Goal: Task Accomplishment & Management: Manage account settings

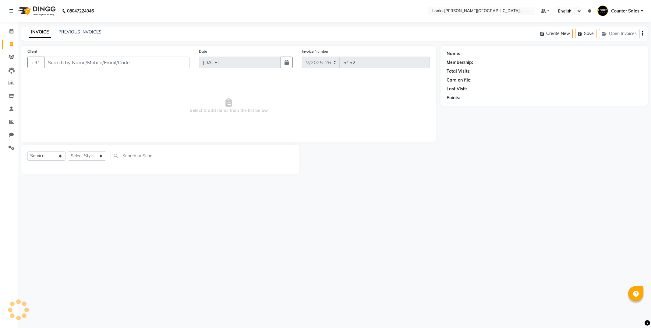
select select "4385"
select select "service"
type input "8451827601"
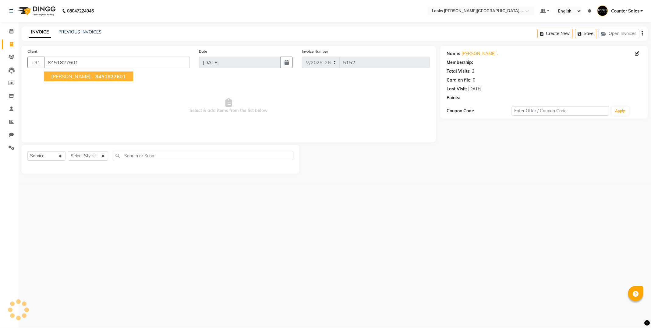
select select "1: Object"
click at [95, 77] on span "84518276" at bounding box center [107, 76] width 24 height 6
select select "1: Object"
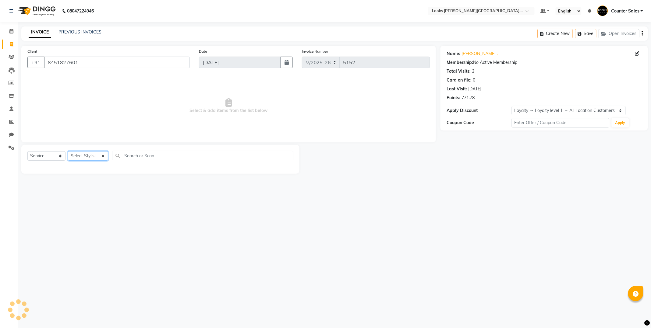
click at [94, 154] on select "Select Stylist Ajay [PERSON_NAME] [PERSON_NAME] Counter Sales [PERSON_NAME] Kri…" at bounding box center [88, 155] width 40 height 9
click at [99, 156] on select "Select Stylist Ajay [PERSON_NAME] [PERSON_NAME] Counter Sales [PERSON_NAME] Kri…" at bounding box center [88, 155] width 40 height 9
click at [98, 156] on select "Select Stylist Ajay [PERSON_NAME] [PERSON_NAME] Counter Sales [PERSON_NAME] Kri…" at bounding box center [88, 155] width 40 height 9
click at [68, 152] on select "Select Stylist Ajay [PERSON_NAME] [PERSON_NAME] Counter Sales [PERSON_NAME] Kri…" at bounding box center [88, 155] width 40 height 9
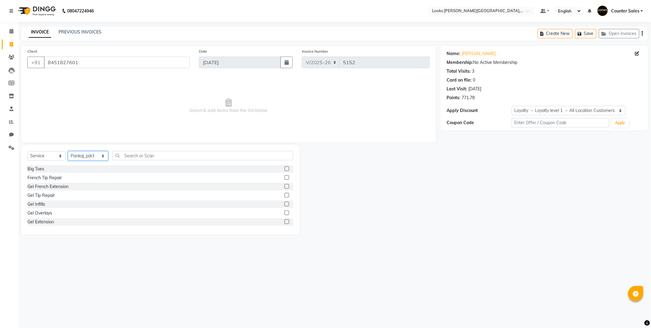
click at [102, 157] on select "Select Stylist Ajay [PERSON_NAME] [PERSON_NAME] Counter Sales [PERSON_NAME] Kri…" at bounding box center [88, 155] width 40 height 9
select select "24204"
click at [68, 152] on select "Select Stylist Ajay [PERSON_NAME] [PERSON_NAME] Counter Sales [PERSON_NAME] Kri…" at bounding box center [88, 155] width 40 height 9
click at [162, 154] on input "text" at bounding box center [203, 155] width 181 height 9
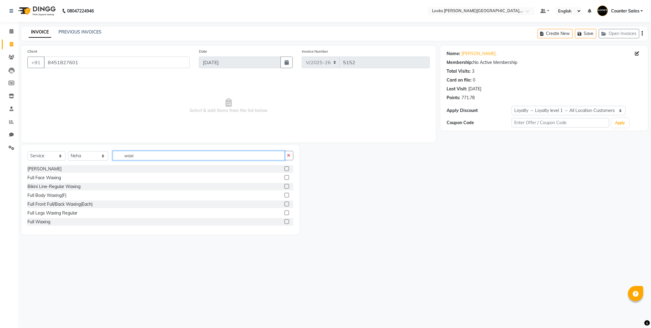
type input "waxi"
click at [285, 195] on label at bounding box center [287, 195] width 5 height 5
click at [285, 195] on input "checkbox" at bounding box center [287, 196] width 4 height 4
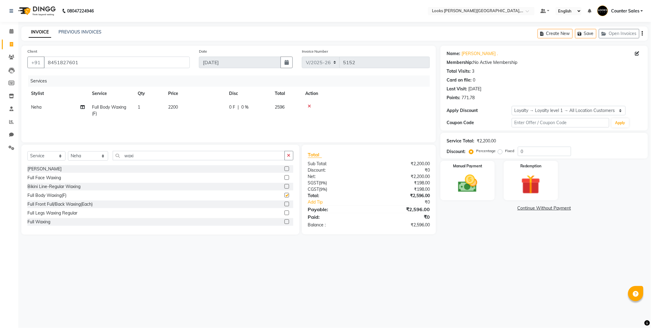
checkbox input "false"
click at [200, 109] on td "2200" at bounding box center [195, 111] width 61 height 20
select select "24204"
click at [216, 110] on input "2200" at bounding box center [224, 108] width 54 height 9
type input "2"
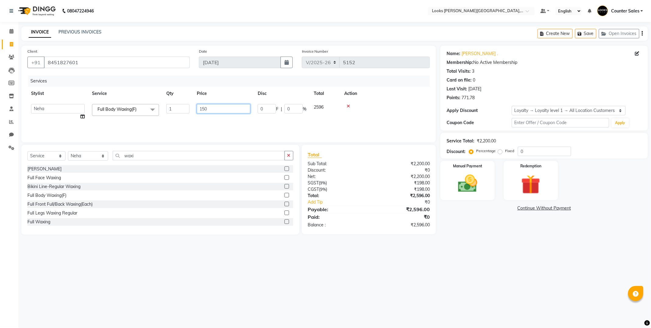
type input "1500"
click at [285, 204] on label at bounding box center [287, 204] width 5 height 5
click at [285, 204] on input "checkbox" at bounding box center [287, 205] width 4 height 4
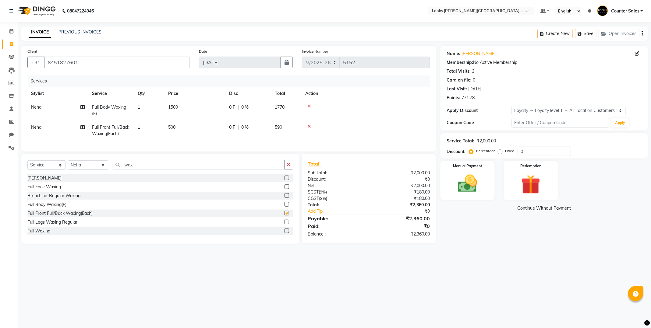
checkbox input "false"
click at [193, 129] on td "500" at bounding box center [195, 131] width 61 height 20
select select "24204"
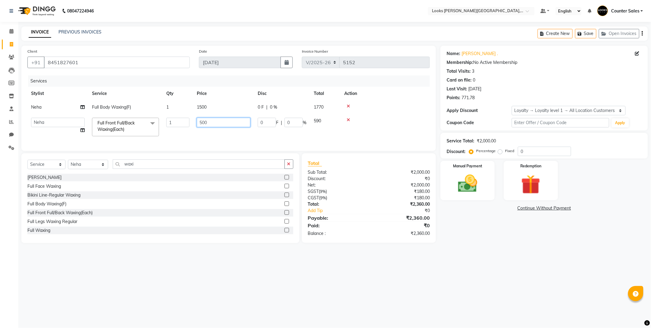
click at [213, 126] on input "500" at bounding box center [224, 122] width 54 height 9
type input "5"
type input "1500"
click at [180, 169] on input "waxi" at bounding box center [199, 164] width 172 height 9
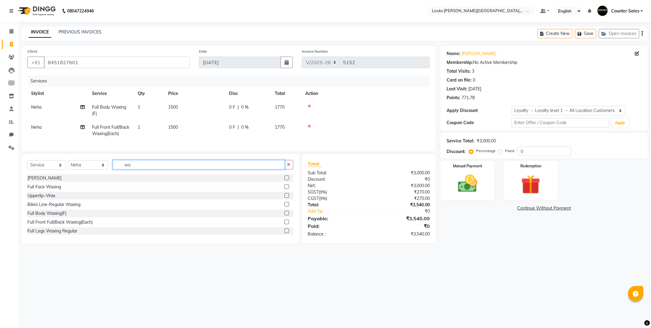
type input "w"
type input "cle"
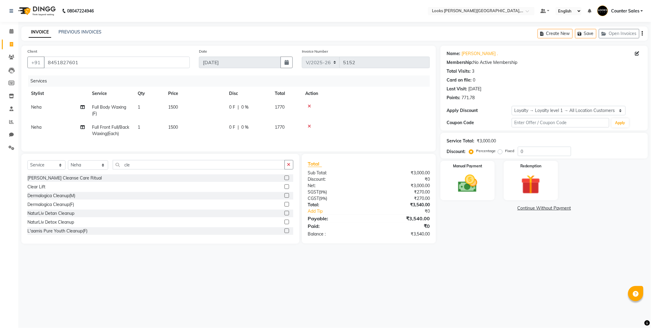
click at [285, 216] on label at bounding box center [287, 213] width 5 height 5
click at [285, 216] on input "checkbox" at bounding box center [287, 214] width 4 height 4
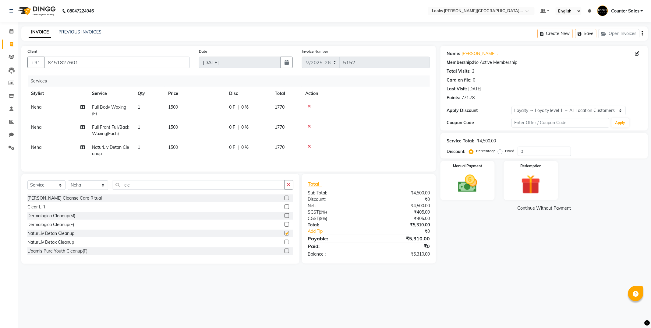
checkbox input "false"
click at [194, 146] on td "1500" at bounding box center [195, 151] width 61 height 20
select select "24204"
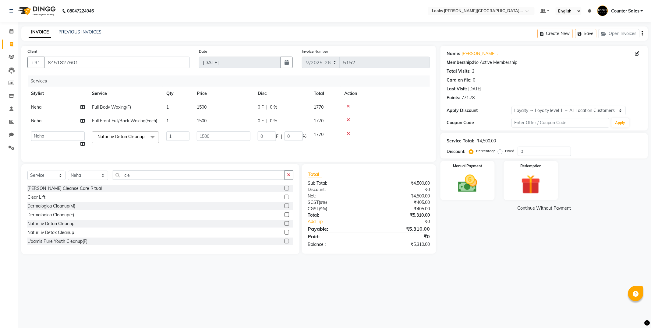
click at [209, 148] on td "1500" at bounding box center [223, 139] width 61 height 23
click at [233, 135] on input "1500" at bounding box center [224, 136] width 54 height 9
type input "1"
type input "1800"
click at [148, 185] on div "Select Service Product Membership Package Voucher Prepaid Gift Card Select Styl…" at bounding box center [160, 210] width 278 height 90
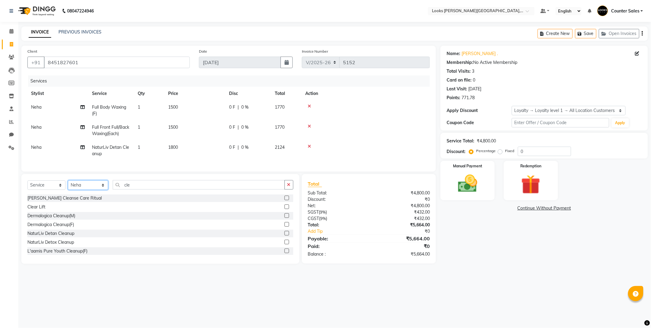
click at [101, 190] on select "Select Stylist Ajay [PERSON_NAME] [PERSON_NAME] Counter Sales [PERSON_NAME] Kri…" at bounding box center [88, 185] width 40 height 9
select select "51057"
click at [68, 186] on select "Select Stylist Ajay [PERSON_NAME] [PERSON_NAME] Counter Sales [PERSON_NAME] Kri…" at bounding box center [88, 185] width 40 height 9
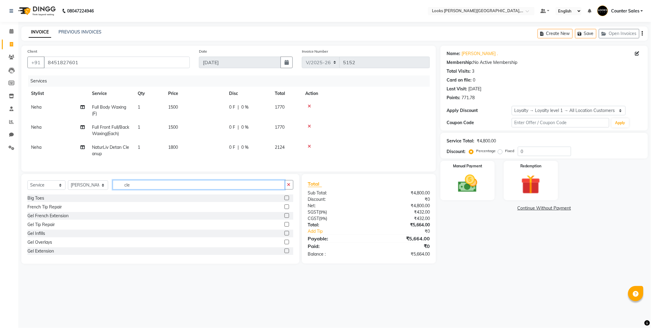
click at [162, 188] on input "cle" at bounding box center [199, 184] width 172 height 9
type input "c"
type input "eye"
click at [285, 218] on label at bounding box center [287, 216] width 5 height 5
click at [285, 218] on input "checkbox" at bounding box center [287, 216] width 4 height 4
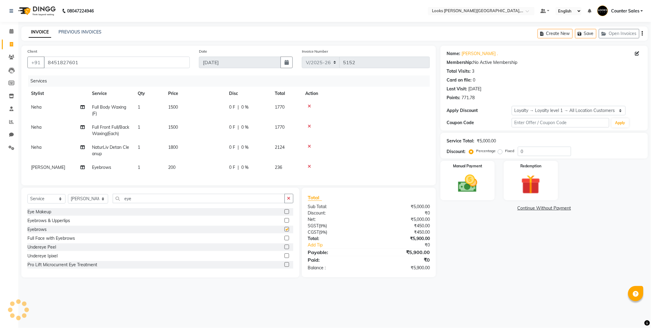
checkbox input "false"
click at [196, 169] on td "200" at bounding box center [195, 168] width 61 height 14
select select "51057"
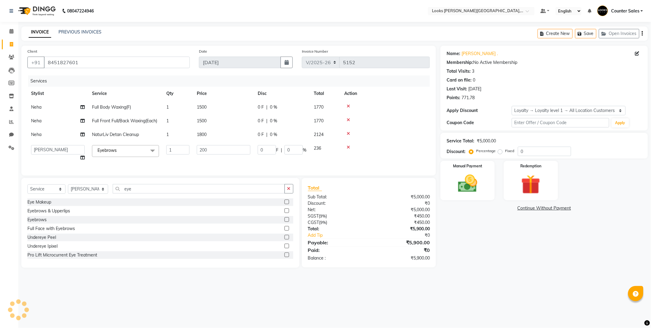
click at [210, 176] on div "Client +91 8451827601 Date 01-09-2025 Invoice Number V/2025 V/2025-26 5152 Serv…" at bounding box center [228, 111] width 415 height 130
click at [230, 152] on input "200" at bounding box center [224, 149] width 54 height 9
type input "2"
type input "210"
click at [474, 166] on label "Manual Payment" at bounding box center [467, 166] width 30 height 6
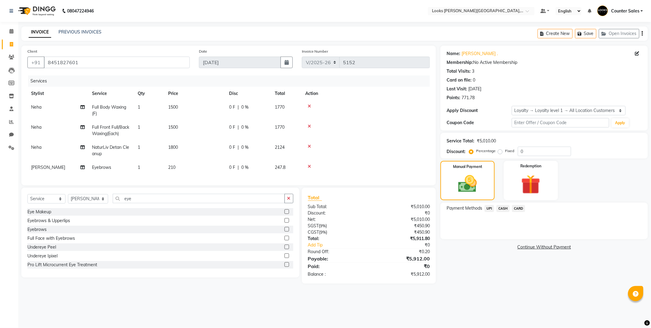
click at [190, 168] on td "210" at bounding box center [195, 168] width 61 height 14
select select "51057"
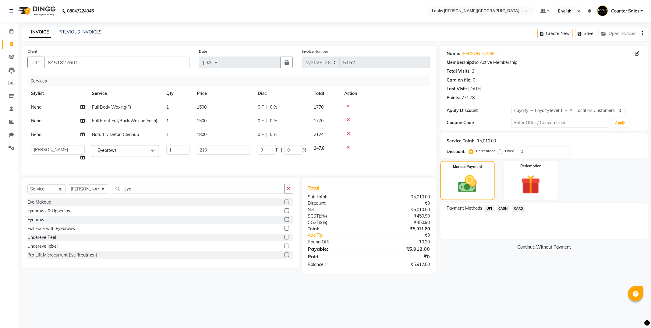
click at [215, 164] on td "210" at bounding box center [223, 153] width 61 height 23
click at [230, 151] on input "210" at bounding box center [224, 149] width 54 height 9
type input "209"
click at [484, 185] on div "Manual Payment" at bounding box center [468, 180] width 56 height 41
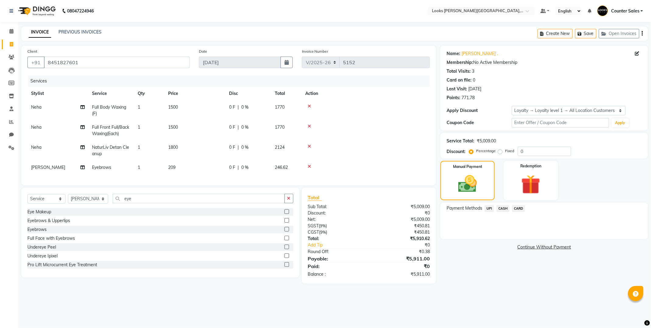
click at [525, 211] on span "CARD" at bounding box center [518, 208] width 13 height 7
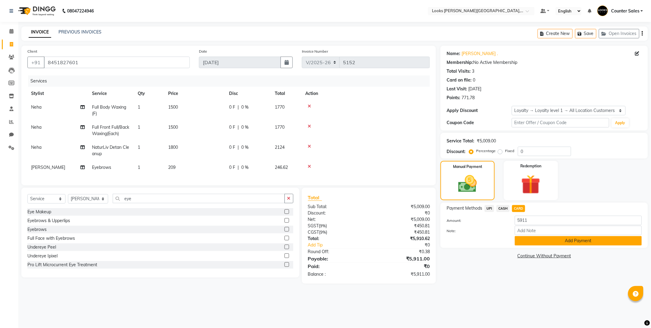
click at [584, 242] on button "Add Payment" at bounding box center [578, 240] width 127 height 9
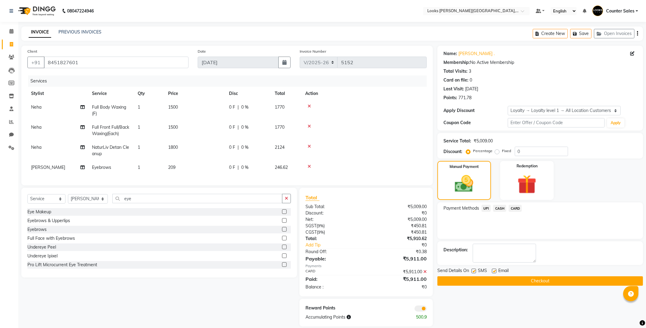
scroll to position [12, 0]
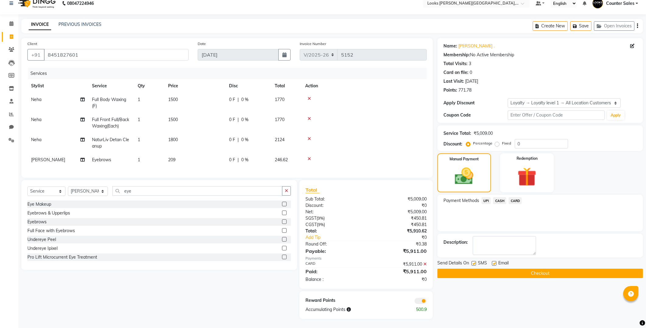
click at [566, 269] on button "Checkout" at bounding box center [541, 273] width 206 height 9
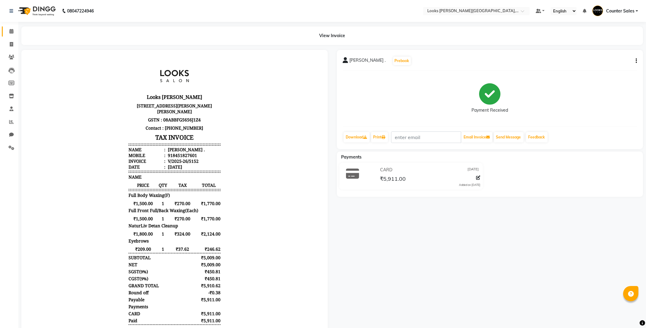
click at [11, 28] on span at bounding box center [11, 31] width 11 height 7
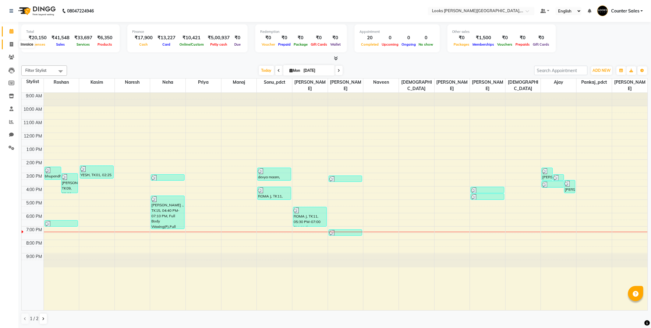
click at [9, 44] on span at bounding box center [11, 44] width 11 height 7
select select "service"
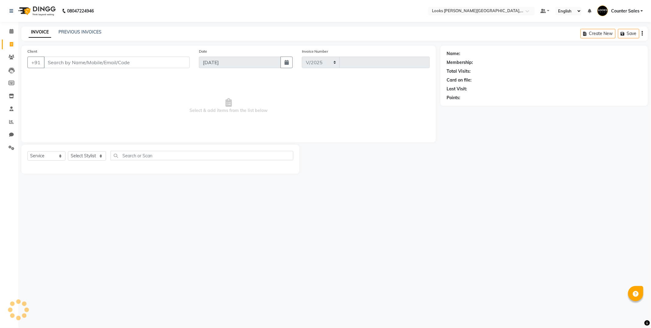
select select "4385"
type input "5153"
click at [83, 28] on div "INVOICE PREVIOUS INVOICES Create New Save Open Invoices" at bounding box center [334, 34] width 627 height 14
click at [83, 30] on link "PREVIOUS INVOICES" at bounding box center [80, 31] width 43 height 5
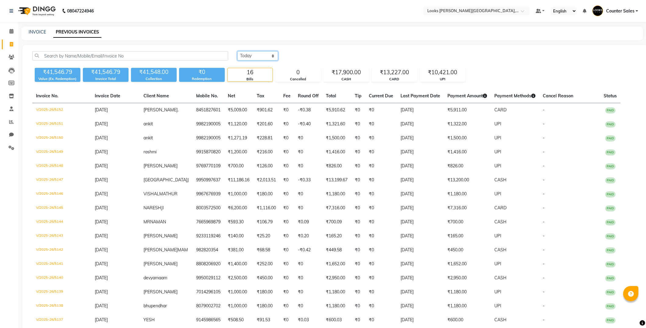
click at [260, 59] on select "[DATE] [DATE] Custom Range" at bounding box center [257, 55] width 41 height 9
select select "range"
click at [237, 51] on select "[DATE] [DATE] Custom Range" at bounding box center [257, 55] width 41 height 9
click at [309, 58] on input "[DATE]" at bounding box center [307, 56] width 43 height 9
select select "9"
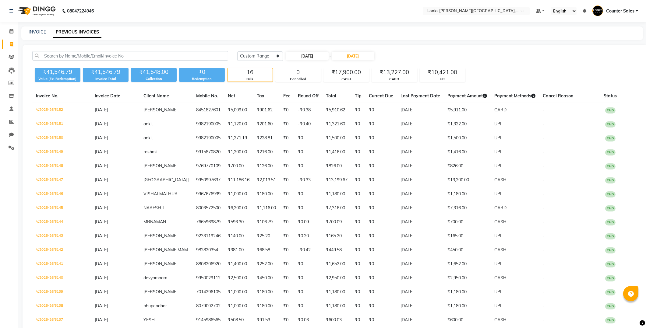
select select "2025"
click at [289, 67] on button "Previous month" at bounding box center [291, 67] width 5 height 10
select select "8"
click at [332, 126] on div "29" at bounding box center [331, 126] width 10 height 10
type input "[DATE]"
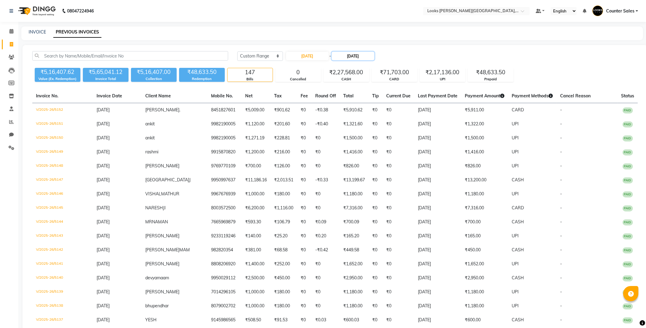
click at [354, 53] on input "[DATE]" at bounding box center [353, 56] width 43 height 9
click at [338, 66] on span "Previous month" at bounding box center [339, 67] width 2 height 2
select select "8"
click at [380, 125] on div "29" at bounding box center [379, 126] width 10 height 10
type input "[DATE]"
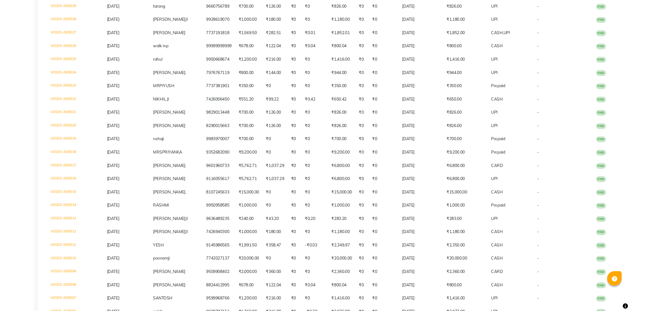
scroll to position [229, 0]
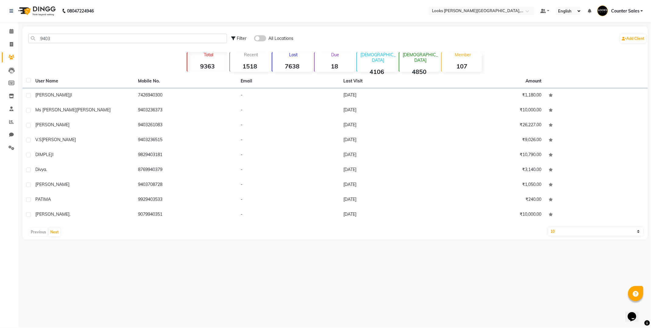
type input "9403"
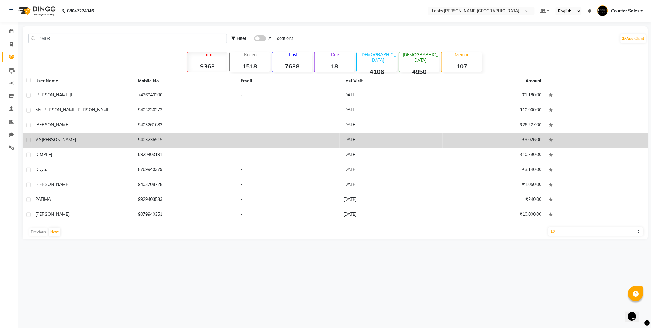
click at [150, 142] on td "9403236515" at bounding box center [185, 140] width 103 height 15
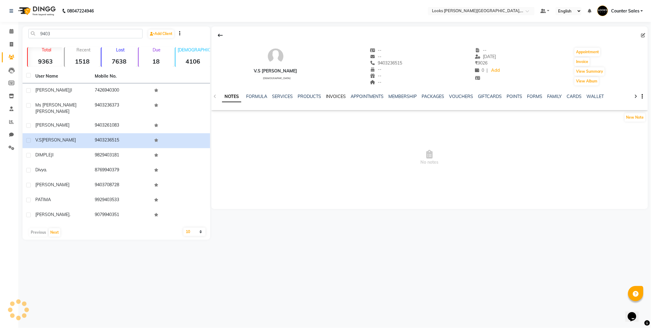
click at [341, 96] on link "INVOICES" at bounding box center [336, 96] width 20 height 5
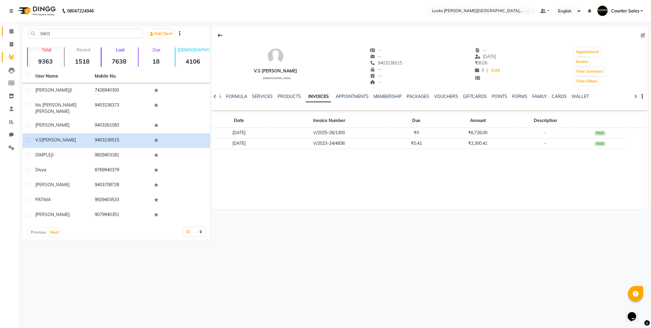
click at [11, 31] on icon at bounding box center [11, 31] width 4 height 5
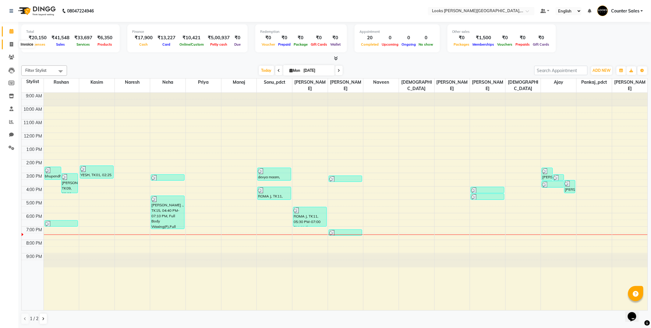
click at [13, 44] on span at bounding box center [11, 44] width 11 height 7
select select "service"
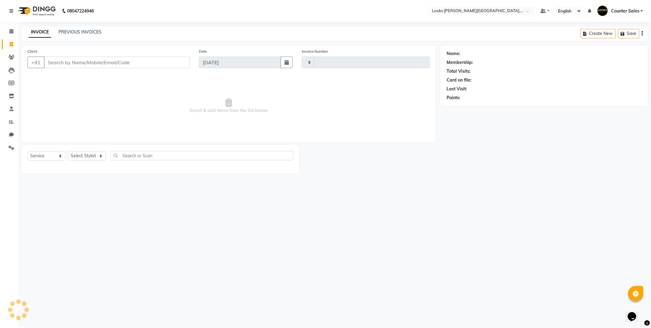
type input "5153"
select select "4385"
click at [93, 29] on div "PREVIOUS INVOICES" at bounding box center [80, 32] width 43 height 6
click at [93, 34] on link "PREVIOUS INVOICES" at bounding box center [80, 31] width 43 height 5
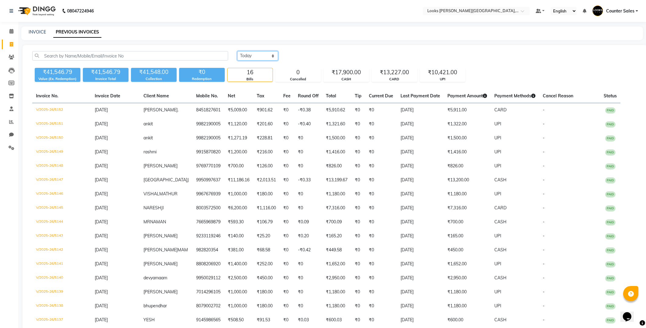
click at [262, 57] on select "[DATE] [DATE] Custom Range" at bounding box center [257, 55] width 41 height 9
select select "range"
click at [237, 51] on select "[DATE] [DATE] Custom Range" at bounding box center [257, 55] width 41 height 9
click at [302, 57] on input "[DATE]" at bounding box center [307, 56] width 43 height 9
select select "9"
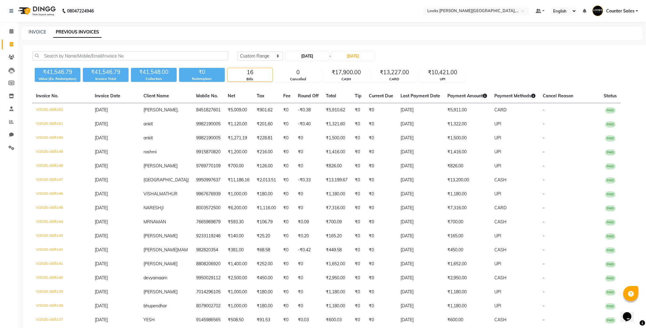
select select "2025"
click at [291, 66] on span "Previous month" at bounding box center [291, 67] width 2 height 2
select select "8"
click at [332, 126] on div "29" at bounding box center [331, 126] width 10 height 10
type input "[DATE]"
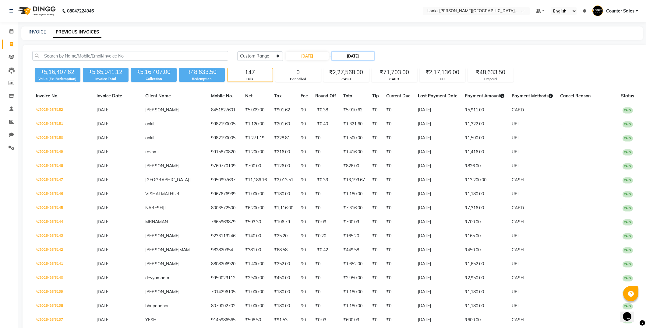
click at [369, 58] on input "[DATE]" at bounding box center [353, 56] width 43 height 9
click at [340, 66] on span "Previous month" at bounding box center [339, 67] width 2 height 2
select select "8"
click at [378, 124] on div "29" at bounding box center [379, 126] width 10 height 10
type input "[DATE]"
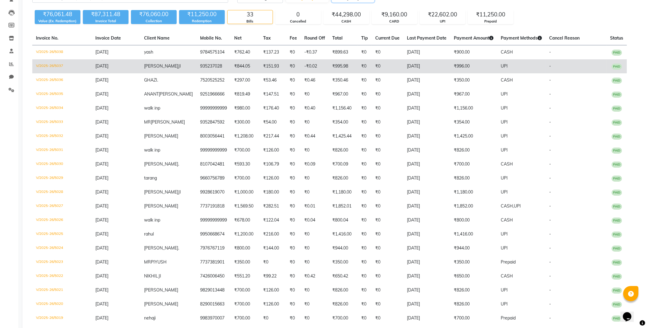
scroll to position [54, 0]
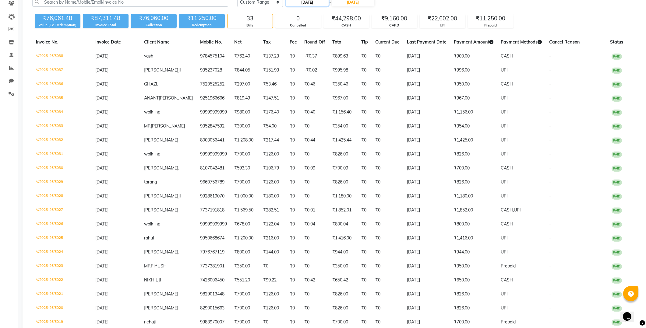
click at [309, 2] on input "[DATE]" at bounding box center [307, 2] width 43 height 9
select select "8"
select select "2025"
click at [341, 75] on div "30" at bounding box center [341, 72] width 10 height 10
type input "[DATE]"
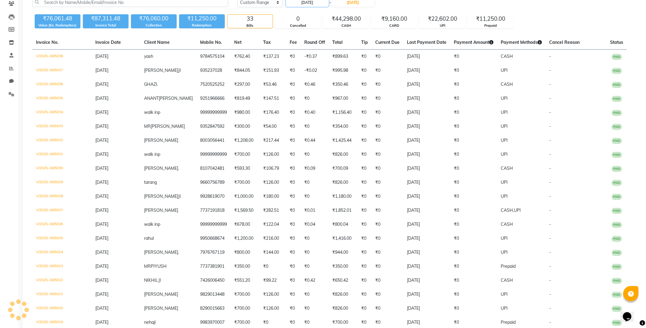
scroll to position [0, 0]
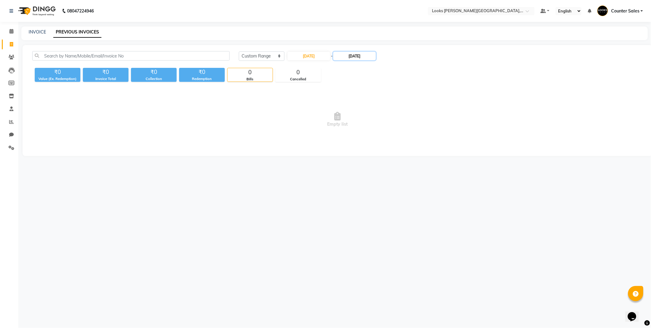
click at [354, 57] on input "[DATE]" at bounding box center [354, 56] width 43 height 9
click at [388, 129] on div "30" at bounding box center [391, 126] width 10 height 10
type input "[DATE]"
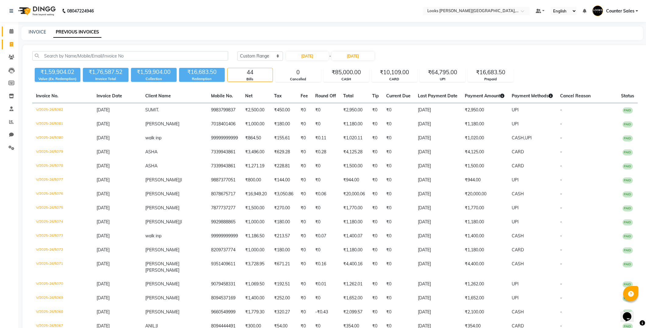
click at [11, 30] on icon at bounding box center [11, 31] width 4 height 5
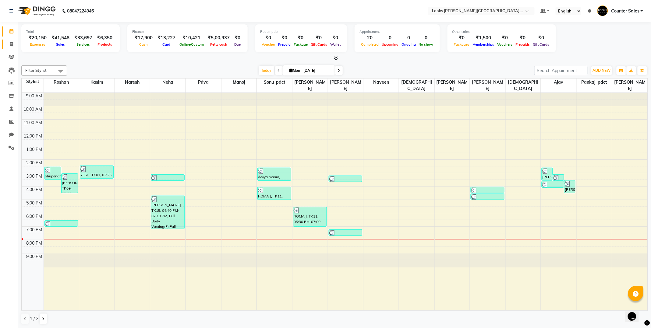
click at [6, 47] on span at bounding box center [11, 44] width 11 height 7
select select "4385"
select select "service"
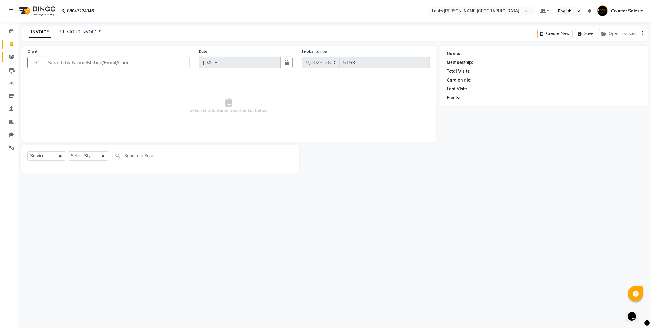
click at [14, 56] on icon at bounding box center [12, 57] width 6 height 5
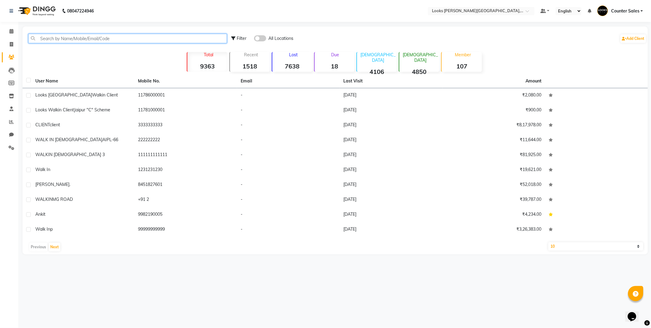
click at [91, 41] on input "text" at bounding box center [127, 38] width 199 height 9
paste input "919982190005"
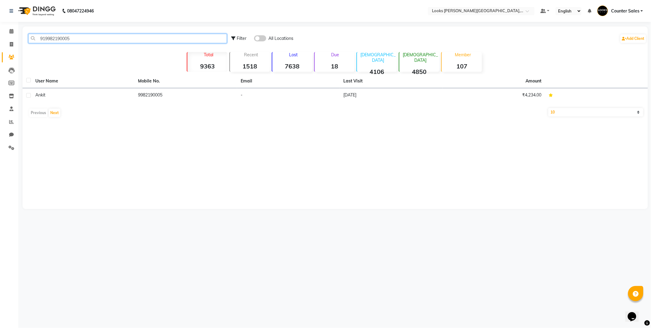
type input "919982190005"
click at [10, 43] on icon at bounding box center [11, 44] width 3 height 5
select select "service"
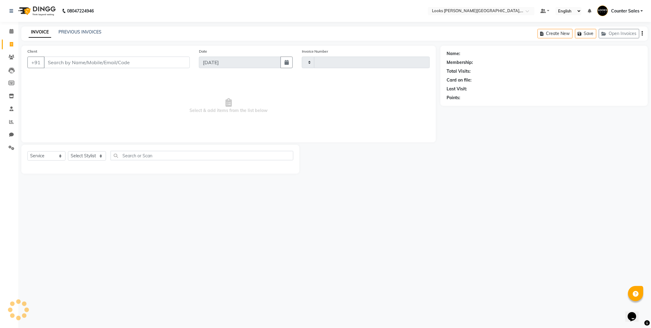
type input "5153"
select select "4385"
click at [81, 63] on input "Client" at bounding box center [117, 63] width 146 height 12
type input "9982190005"
select select "1: Object"
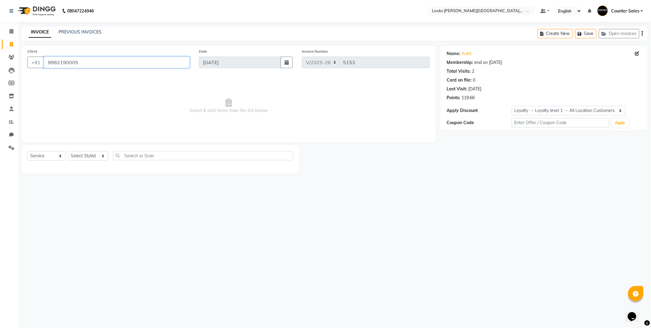
click at [97, 63] on input "9982190005" at bounding box center [117, 63] width 146 height 12
type input "9"
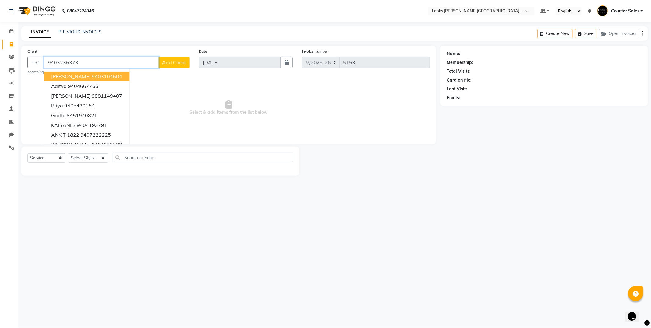
type input "9403236373"
select select "1: Object"
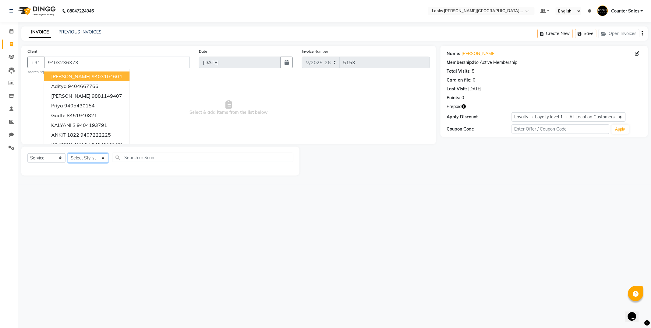
click at [91, 157] on select "Select Stylist Ajay [PERSON_NAME] [PERSON_NAME] Counter Sales [PERSON_NAME] Kri…" at bounding box center [88, 158] width 40 height 9
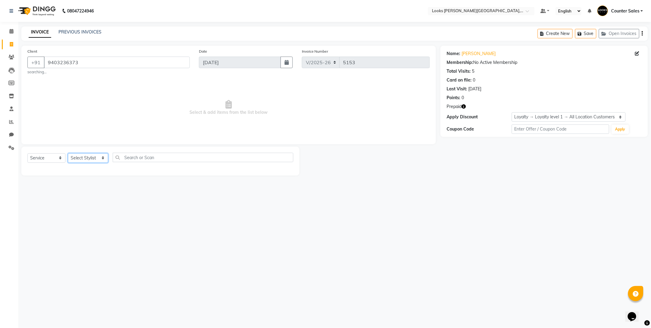
select select "24197"
click at [68, 154] on select "Select Stylist Ajay [PERSON_NAME] [PERSON_NAME] Counter Sales [PERSON_NAME] Kri…" at bounding box center [88, 158] width 40 height 9
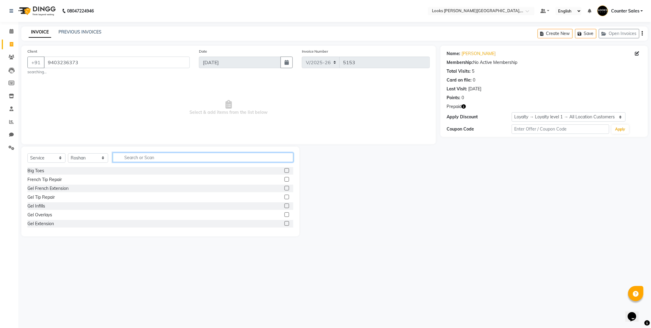
click at [139, 156] on input "text" at bounding box center [203, 157] width 181 height 9
type input "cut"
click at [285, 180] on label at bounding box center [287, 179] width 5 height 5
click at [285, 180] on input "checkbox" at bounding box center [287, 180] width 4 height 4
checkbox input "true"
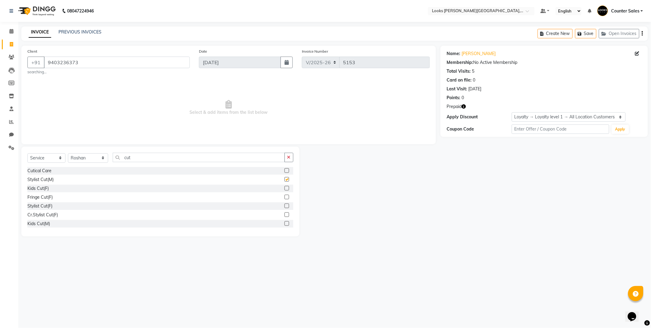
select select "24197"
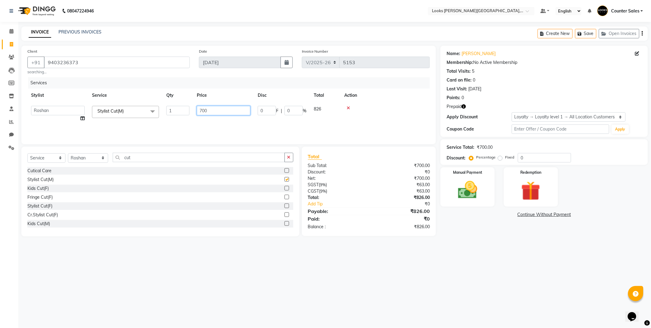
click at [242, 113] on input "700" at bounding box center [224, 110] width 54 height 9
checkbox input "false"
click at [523, 186] on img at bounding box center [531, 191] width 33 height 25
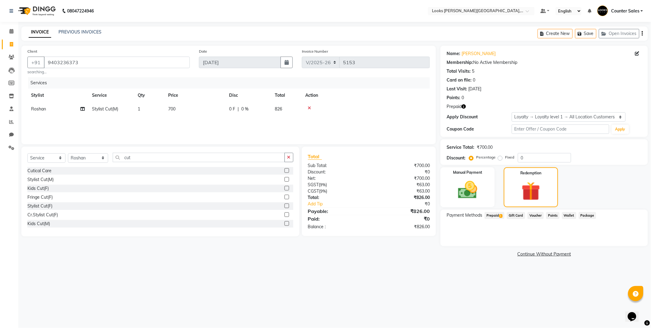
click at [495, 217] on span "Prepaid 1" at bounding box center [495, 215] width 20 height 7
click at [625, 241] on button "Add" at bounding box center [627, 240] width 22 height 10
click at [463, 236] on button "Send OTP" at bounding box center [463, 235] width 32 height 10
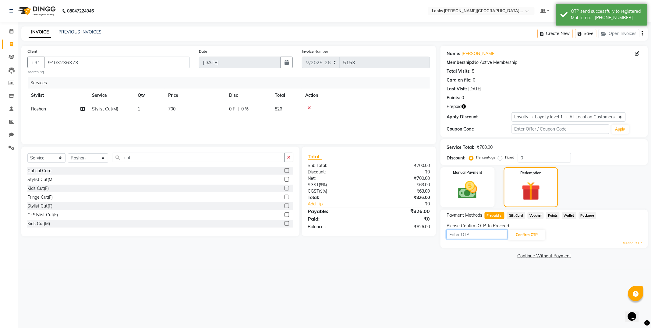
click at [474, 235] on input "text" at bounding box center [477, 234] width 61 height 9
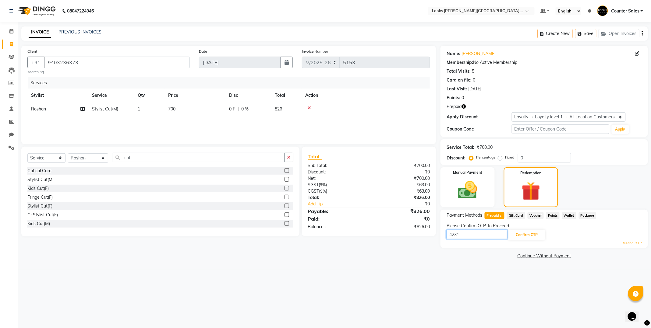
type input "4231"
click at [530, 232] on button "Confirm OTP" at bounding box center [526, 235] width 37 height 10
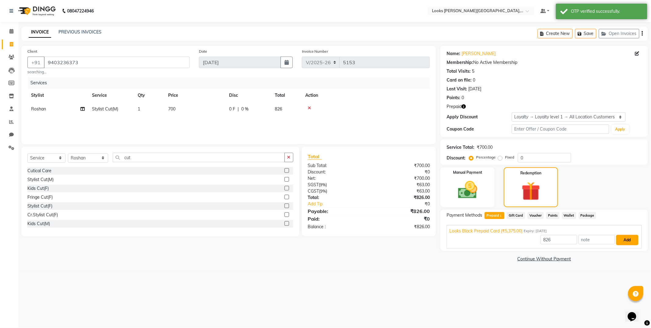
click at [625, 241] on button "Add" at bounding box center [627, 240] width 22 height 10
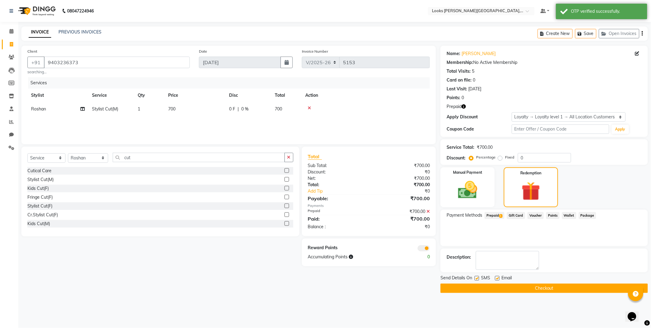
click at [568, 289] on button "Checkout" at bounding box center [545, 288] width 208 height 9
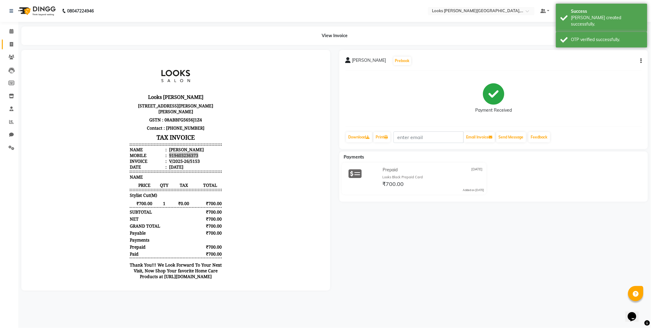
click at [12, 42] on icon at bounding box center [11, 44] width 3 height 5
select select "service"
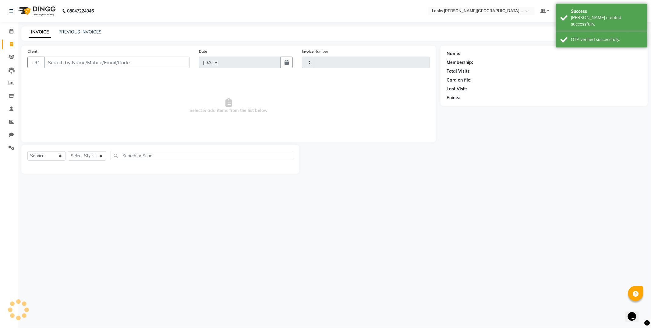
type input "5154"
select select "4385"
click at [86, 64] on input "Client" at bounding box center [117, 63] width 146 height 12
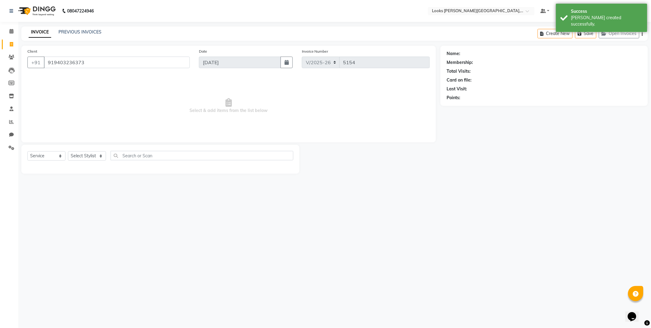
type input "919403236373"
select select "1: Object"
click at [104, 157] on select "Select Stylist Ajay [PERSON_NAME] [PERSON_NAME] Counter Sales [PERSON_NAME] Kri…" at bounding box center [88, 155] width 40 height 9
select select "51057"
click at [68, 152] on select "Select Stylist Ajay [PERSON_NAME] [PERSON_NAME] Counter Sales [PERSON_NAME] Kri…" at bounding box center [88, 155] width 40 height 9
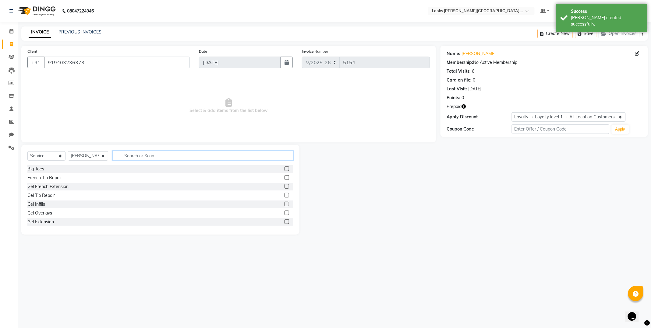
click at [162, 155] on input "text" at bounding box center [203, 155] width 181 height 9
click at [285, 196] on label at bounding box center [287, 195] width 5 height 5
click at [285, 196] on input "checkbox" at bounding box center [287, 196] width 4 height 4
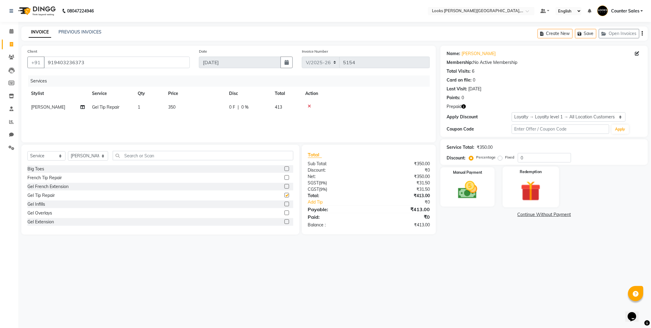
click at [521, 180] on img at bounding box center [531, 191] width 33 height 25
checkbox input "false"
click at [496, 213] on span "Prepaid 1" at bounding box center [495, 215] width 20 height 7
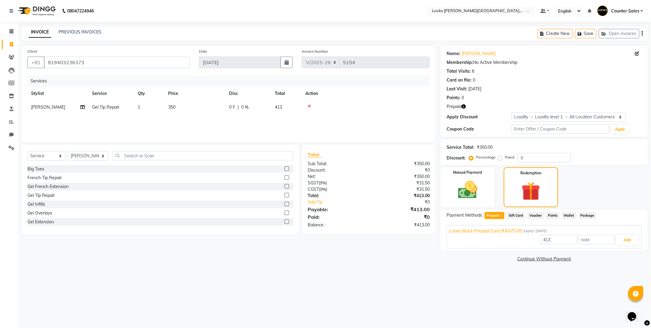
click at [309, 106] on icon at bounding box center [309, 106] width 3 height 4
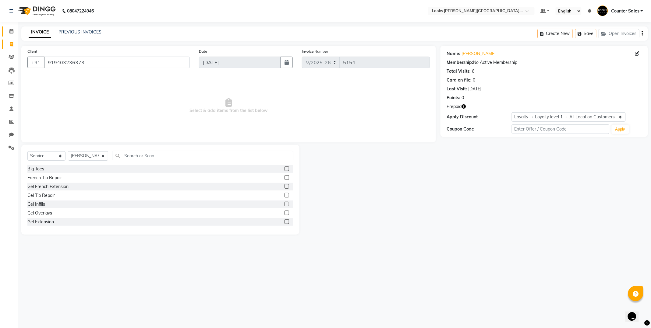
click at [11, 33] on icon at bounding box center [11, 31] width 4 height 5
click at [108, 65] on input "919403236373" at bounding box center [117, 63] width 146 height 12
type input "9"
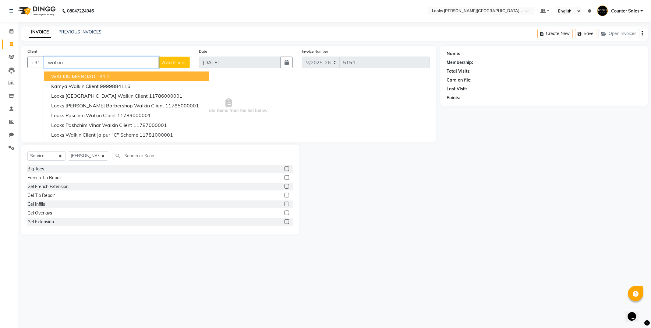
click at [106, 72] on button "WALKIN MG ROAD +91 2" at bounding box center [126, 77] width 165 height 10
type input "2"
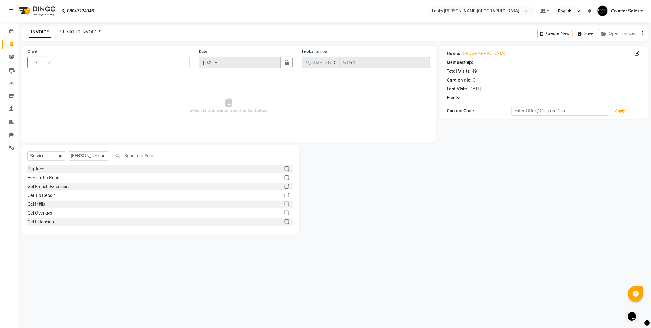
select select "1: Object"
click at [87, 156] on select "Select Stylist Ajay [PERSON_NAME] [PERSON_NAME] Counter Sales [PERSON_NAME] Kri…" at bounding box center [88, 155] width 40 height 9
click at [89, 154] on select "Select Stylist Ajay [PERSON_NAME] [PERSON_NAME] Counter Sales [PERSON_NAME] Kri…" at bounding box center [88, 155] width 40 height 9
click at [86, 158] on select "Select Stylist Ajay [PERSON_NAME] [PERSON_NAME] Counter Sales [PERSON_NAME] Kri…" at bounding box center [88, 155] width 40 height 9
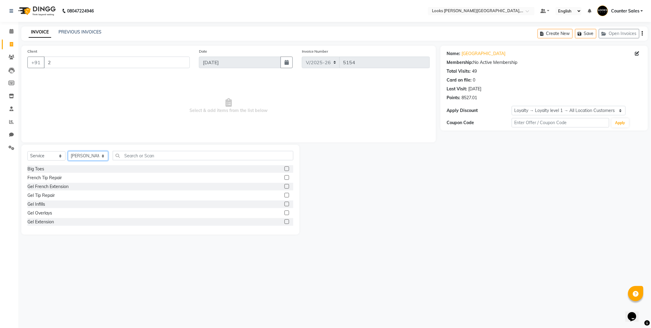
click at [88, 156] on select "Select Stylist Ajay [PERSON_NAME] [PERSON_NAME] Counter Sales [PERSON_NAME] Kri…" at bounding box center [88, 155] width 40 height 9
select select "24209"
click at [68, 152] on select "Select Stylist Ajay [PERSON_NAME] [PERSON_NAME] Counter Sales [PERSON_NAME] Kri…" at bounding box center [88, 155] width 40 height 9
click at [134, 158] on input "text" at bounding box center [203, 155] width 181 height 9
type input "cut"
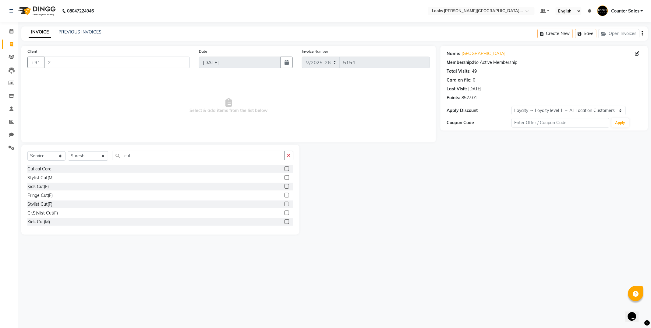
click at [285, 176] on div at bounding box center [287, 179] width 4 height 6
click at [285, 178] on label at bounding box center [287, 178] width 5 height 5
click at [285, 178] on input "checkbox" at bounding box center [287, 178] width 4 height 4
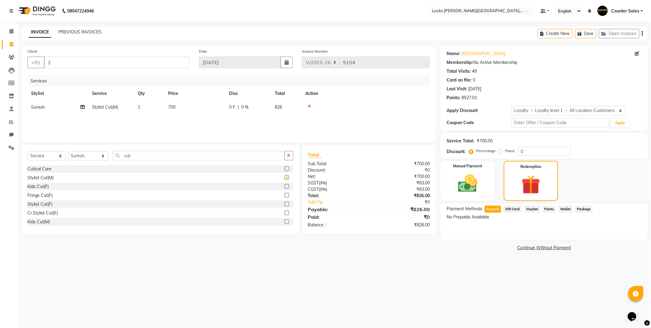
checkbox input "false"
click at [285, 202] on label at bounding box center [287, 204] width 5 height 5
click at [285, 203] on input "checkbox" at bounding box center [287, 205] width 4 height 4
checkbox input "false"
click at [310, 107] on icon at bounding box center [309, 106] width 3 height 4
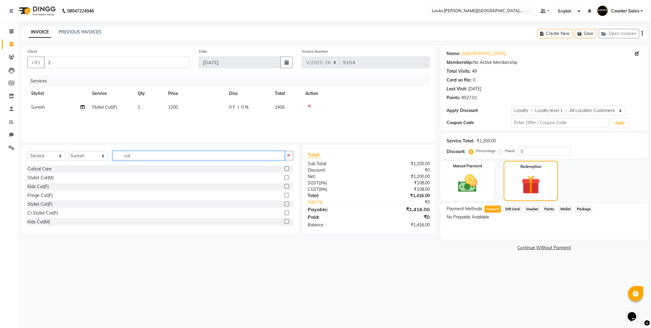
click at [165, 157] on input "cut" at bounding box center [199, 155] width 172 height 9
type input "c"
type input "thread"
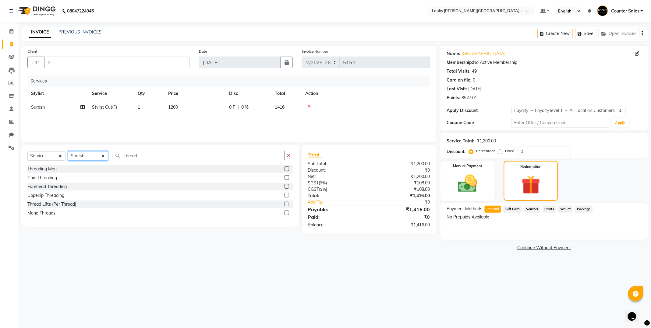
click at [90, 158] on select "Select Stylist Ajay [PERSON_NAME] [PERSON_NAME] Counter Sales [PERSON_NAME] Kri…" at bounding box center [88, 155] width 40 height 9
select select "41218"
click at [68, 152] on select "Select Stylist Ajay [PERSON_NAME] [PERSON_NAME] Counter Sales [PERSON_NAME] Kri…" at bounding box center [88, 155] width 40 height 9
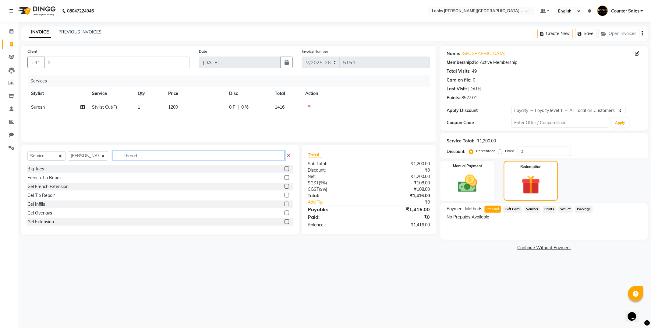
click at [182, 154] on input "thread" at bounding box center [199, 155] width 172 height 9
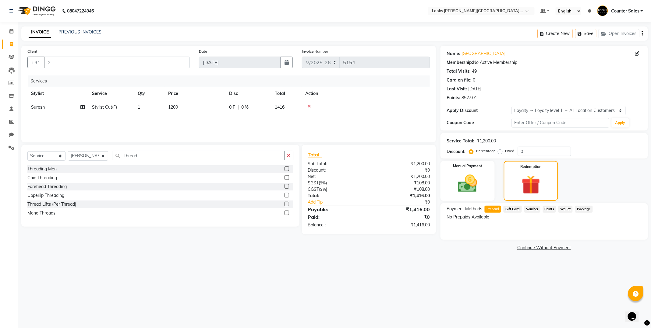
click at [287, 195] on label at bounding box center [287, 195] width 5 height 5
click at [287, 195] on input "checkbox" at bounding box center [287, 196] width 4 height 4
checkbox input "true"
click at [200, 126] on td "80" at bounding box center [195, 121] width 61 height 14
select select "41218"
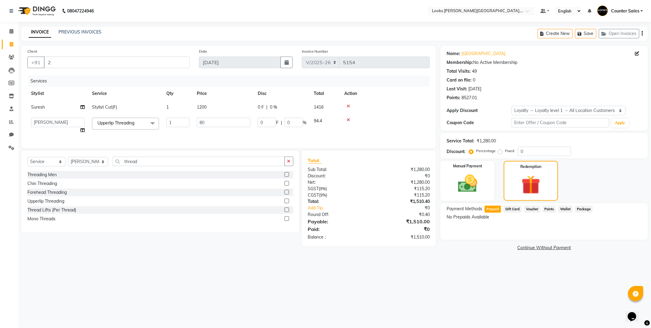
checkbox input "false"
type input "8"
type input "210"
click at [269, 271] on div "08047224946 Select Location × Looks [PERSON_NAME][GEOGRAPHIC_DATA], Jaipur Defa…" at bounding box center [325, 164] width 651 height 328
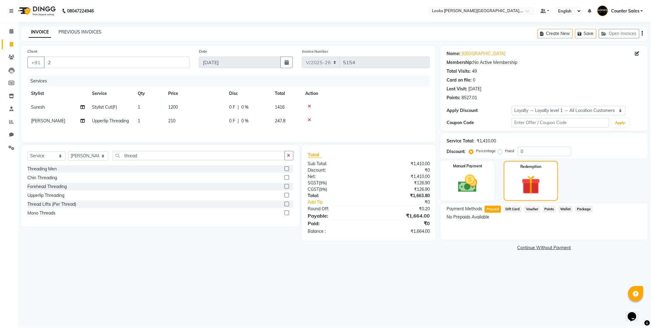
click at [202, 126] on td "210" at bounding box center [195, 121] width 61 height 14
select select "41218"
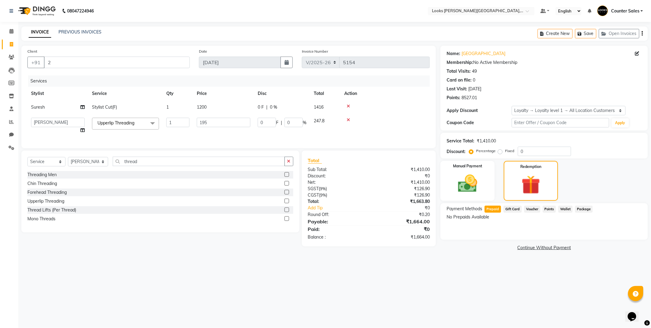
type input "194"
click at [252, 260] on main "INVOICE PREVIOUS INVOICES Create New Save Open Invoices Client +91 2 Date [DATE…" at bounding box center [334, 144] width 633 height 235
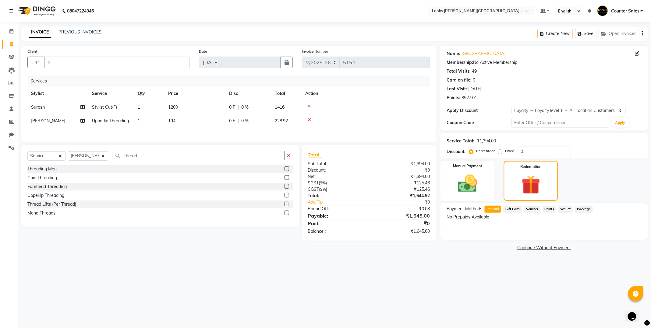
click at [204, 125] on td "194" at bounding box center [195, 121] width 61 height 14
select select "41218"
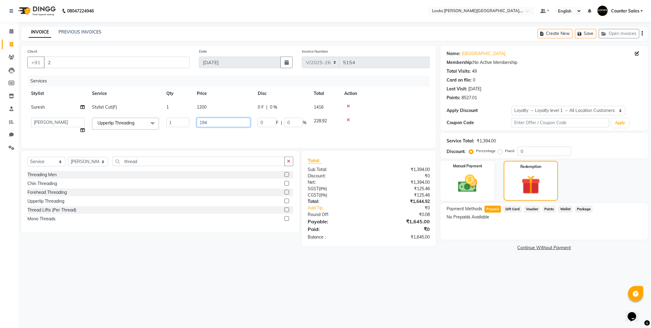
click at [221, 123] on input "194" at bounding box center [224, 122] width 54 height 9
type input "198"
click at [256, 256] on main "INVOICE PREVIOUS INVOICES Create New Save Open Invoices Client +91 2 Date [DATE…" at bounding box center [334, 144] width 633 height 235
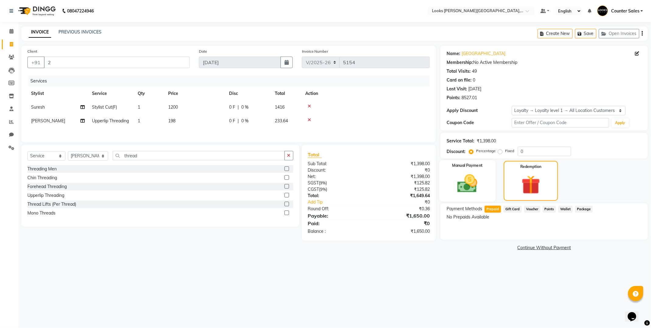
click at [477, 180] on img at bounding box center [467, 183] width 33 height 23
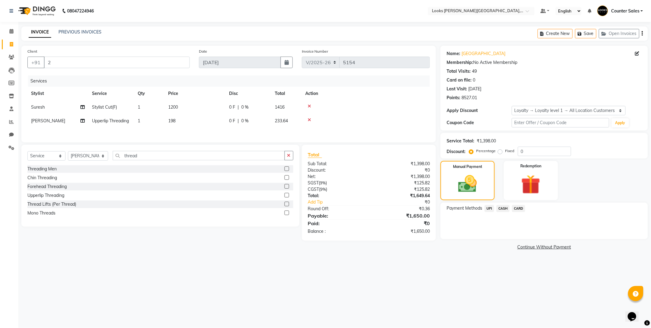
click at [503, 208] on span "CASH" at bounding box center [503, 208] width 13 height 7
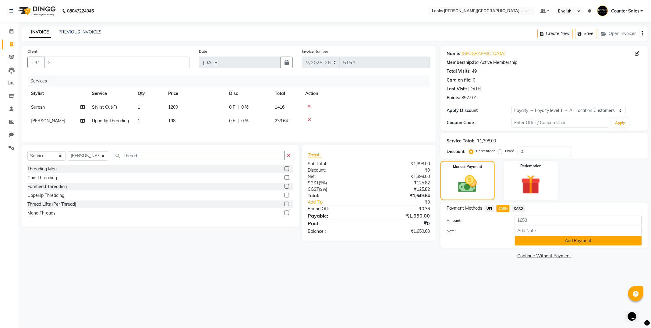
click at [545, 243] on button "Add Payment" at bounding box center [578, 240] width 127 height 9
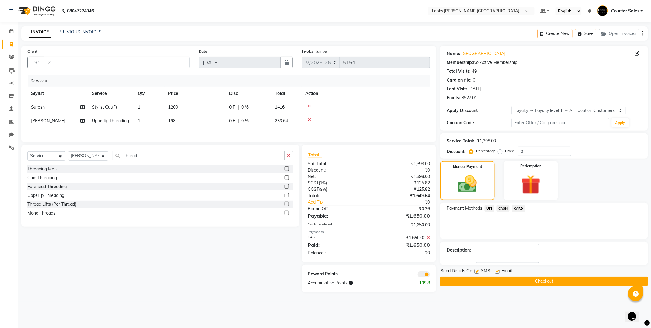
click at [578, 284] on button "Checkout" at bounding box center [545, 281] width 208 height 9
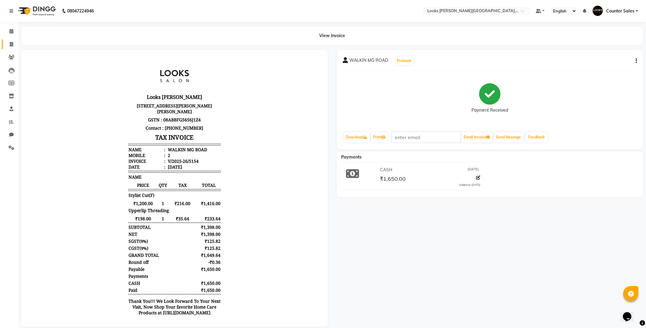
click at [11, 44] on icon at bounding box center [11, 44] width 3 height 5
select select "service"
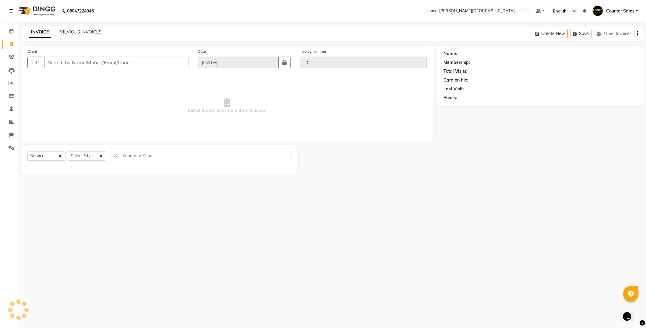
type input "5155"
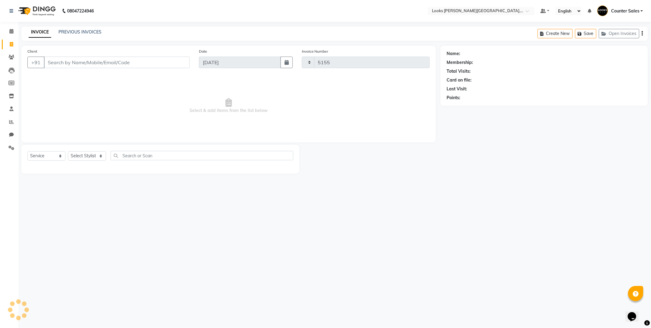
select select "4385"
type input "9660606391"
click at [83, 76] on span "9660606391" at bounding box center [86, 76] width 30 height 6
select select "1: Object"
click at [87, 154] on select "Select Stylist Ajay [PERSON_NAME] [PERSON_NAME] Counter Sales [PERSON_NAME] Kri…" at bounding box center [88, 155] width 40 height 9
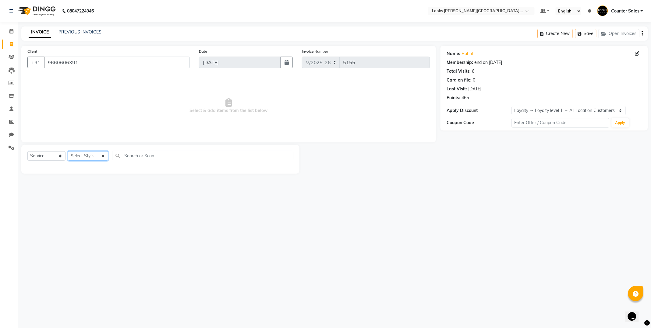
select select "40731"
click at [68, 152] on select "Select Stylist Ajay [PERSON_NAME] [PERSON_NAME] Counter Sales [PERSON_NAME] Kri…" at bounding box center [88, 155] width 40 height 9
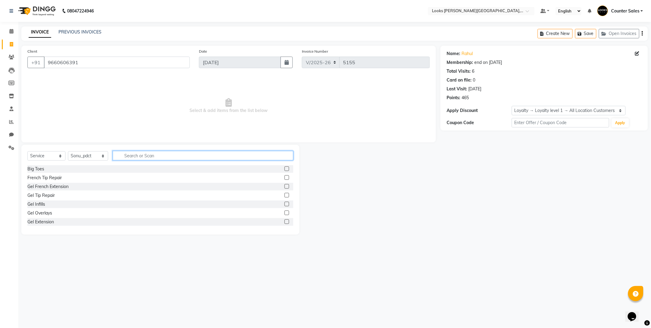
click at [124, 156] on input "text" at bounding box center [203, 155] width 181 height 9
type input "class"
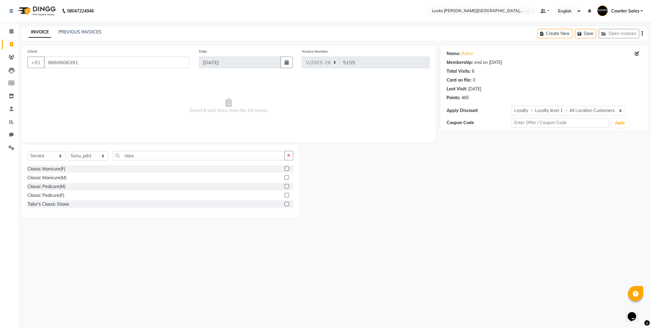
click at [294, 186] on div "Select Service Product Membership Package Voucher Prepaid Gift Card Select Styl…" at bounding box center [160, 181] width 278 height 73
click at [286, 186] on label at bounding box center [287, 186] width 5 height 5
click at [286, 186] on input "checkbox" at bounding box center [287, 187] width 4 height 4
checkbox input "true"
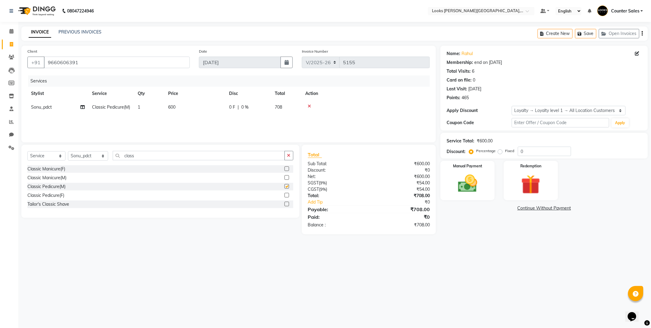
click at [287, 204] on label at bounding box center [287, 204] width 5 height 5
click at [287, 204] on input "checkbox" at bounding box center [287, 205] width 4 height 4
checkbox input "true"
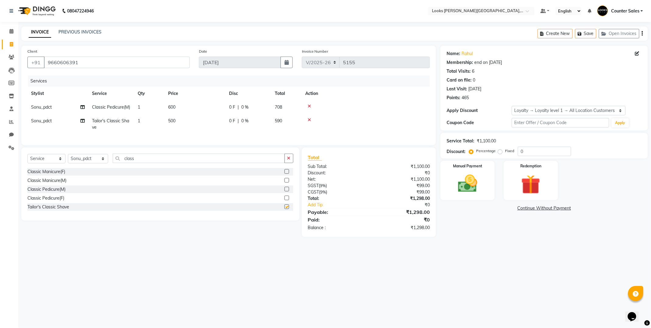
checkbox input "false"
click at [200, 120] on td "500" at bounding box center [195, 124] width 61 height 20
checkbox input "false"
select select "40731"
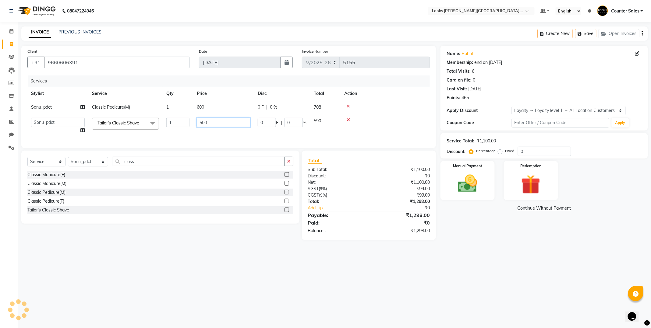
click at [223, 125] on input "500" at bounding box center [224, 122] width 54 height 9
click at [348, 121] on div at bounding box center [385, 120] width 82 height 4
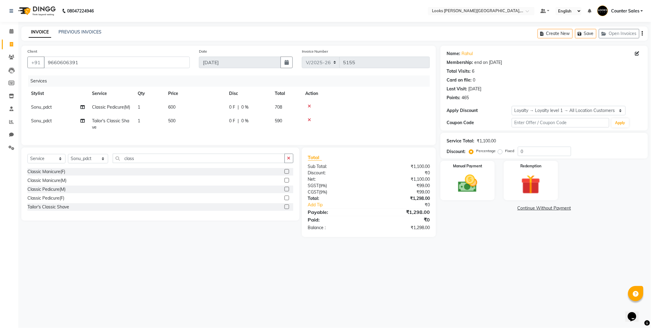
click at [309, 120] on icon at bounding box center [309, 120] width 3 height 4
click at [287, 194] on label at bounding box center [287, 195] width 5 height 5
click at [287, 194] on input "checkbox" at bounding box center [287, 196] width 4 height 4
click at [196, 122] on td "600" at bounding box center [195, 121] width 61 height 14
checkbox input "false"
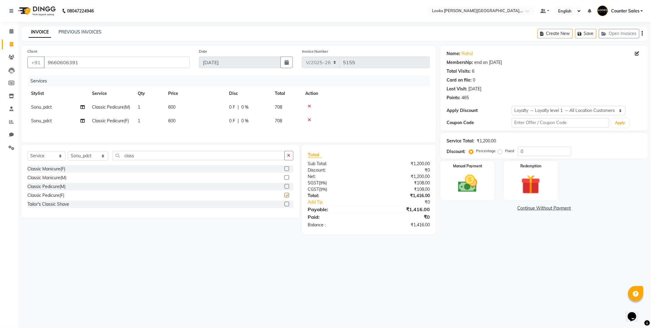
select select "40731"
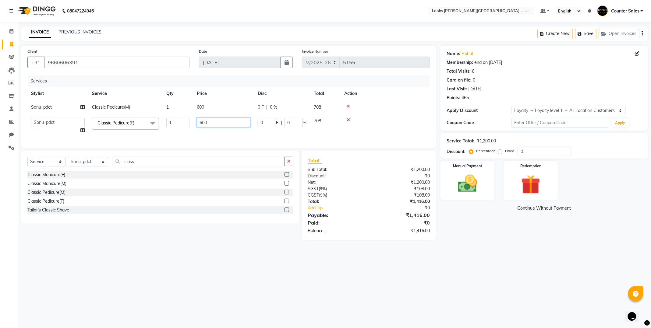
click at [220, 127] on input "600" at bounding box center [224, 122] width 54 height 9
type input "6"
type input "1000"
click at [222, 113] on td "600" at bounding box center [223, 108] width 61 height 14
select select "40731"
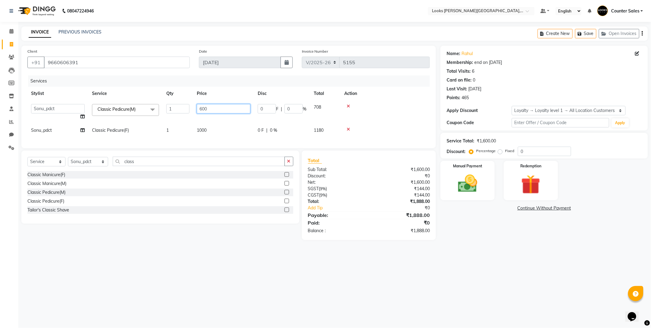
click at [232, 107] on input "600" at bounding box center [224, 108] width 54 height 9
type input "6"
type input "1000"
click at [449, 253] on div "08047224946 Select Location × Looks [PERSON_NAME][GEOGRAPHIC_DATA], Jaipur Defa…" at bounding box center [325, 164] width 651 height 328
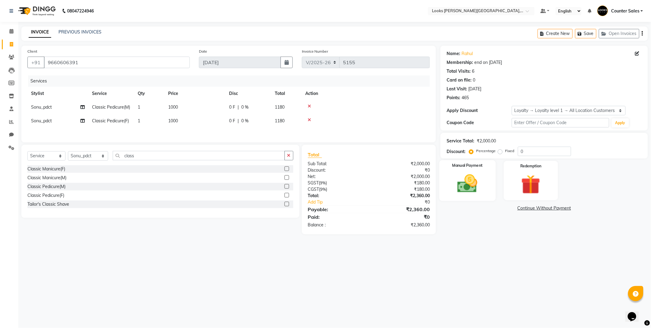
click at [463, 184] on img at bounding box center [467, 183] width 33 height 23
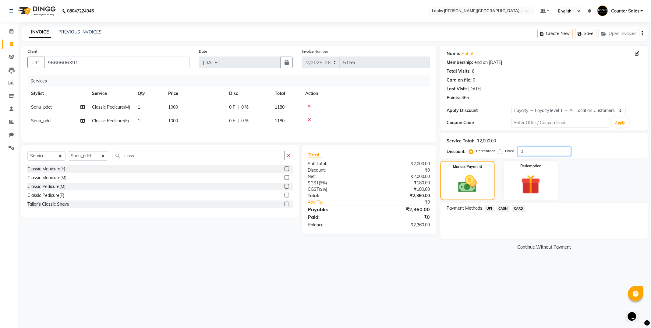
click at [544, 149] on input "0" at bounding box center [544, 151] width 53 height 9
type input "20"
click at [424, 261] on div "08047224946 Select Location × Looks [PERSON_NAME][GEOGRAPHIC_DATA], Jaipur Defa…" at bounding box center [325, 164] width 651 height 328
click at [489, 207] on span "UPI" at bounding box center [489, 208] width 9 height 7
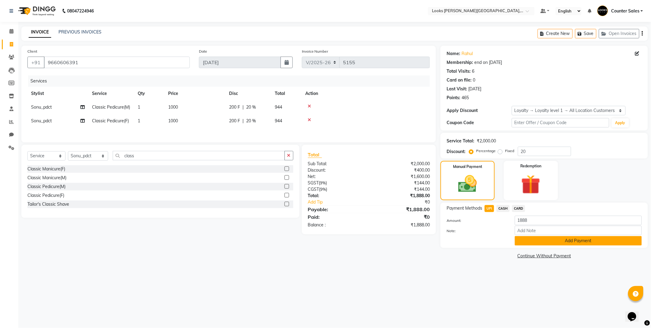
click at [533, 243] on button "Add Payment" at bounding box center [578, 240] width 127 height 9
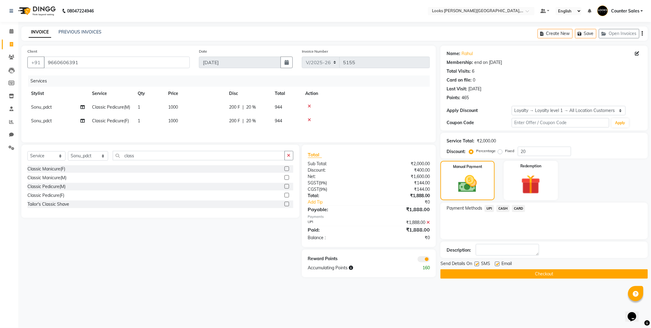
click at [560, 272] on button "Checkout" at bounding box center [545, 274] width 208 height 9
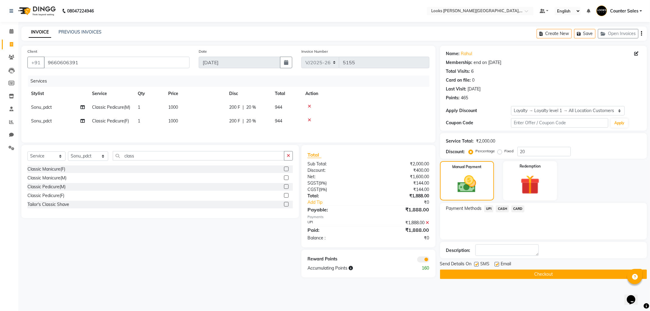
click at [459, 276] on button "Checkout" at bounding box center [543, 274] width 207 height 9
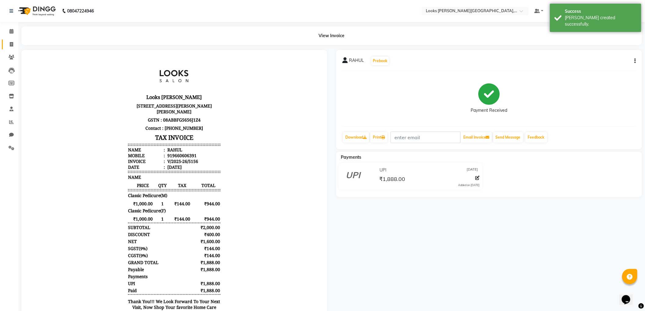
click at [11, 47] on icon at bounding box center [11, 44] width 3 height 5
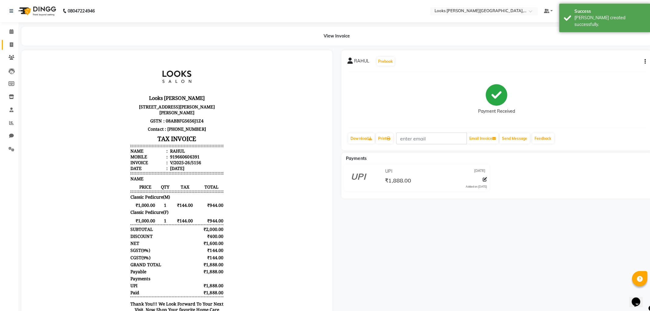
select select "service"
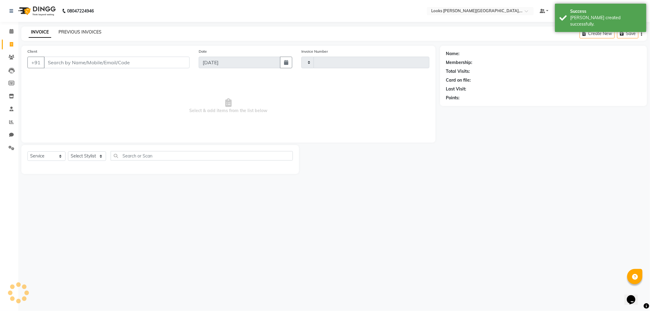
click at [83, 34] on link "PREVIOUS INVOICES" at bounding box center [80, 31] width 43 height 5
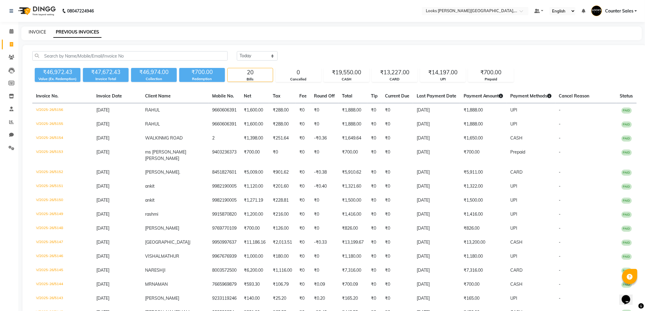
click at [40, 32] on link "INVOICE" at bounding box center [37, 31] width 17 height 5
select select "service"
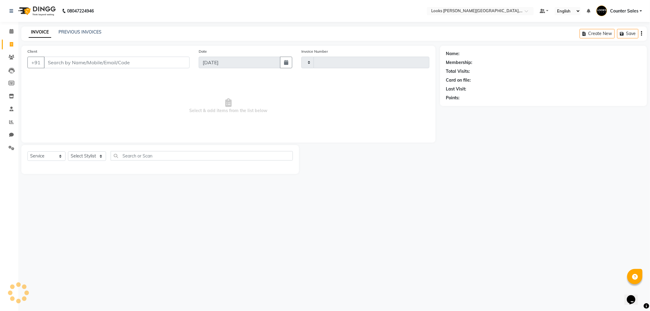
type input "5157"
select select "4385"
click at [10, 29] on span at bounding box center [11, 31] width 11 height 7
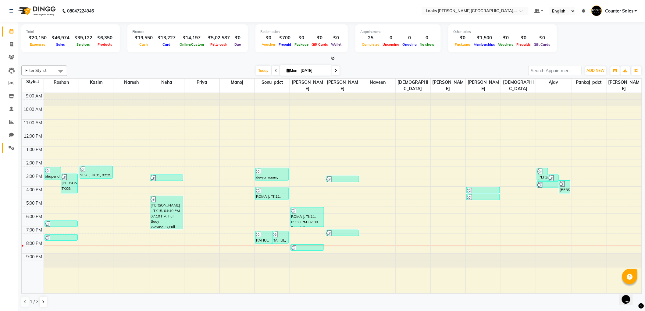
click at [4, 152] on link "Settings" at bounding box center [9, 148] width 15 height 10
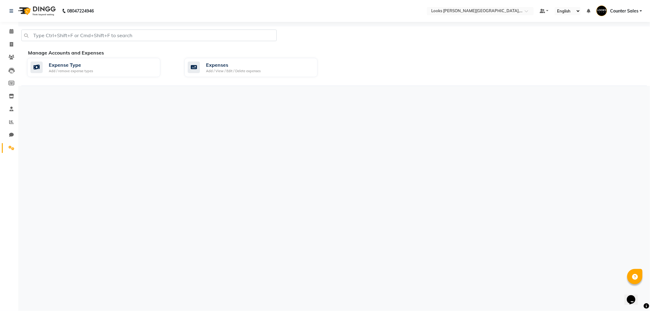
click at [11, 151] on span at bounding box center [11, 148] width 11 height 7
click at [234, 69] on div "Add / View / Edit / Delete expenses" at bounding box center [233, 71] width 55 height 5
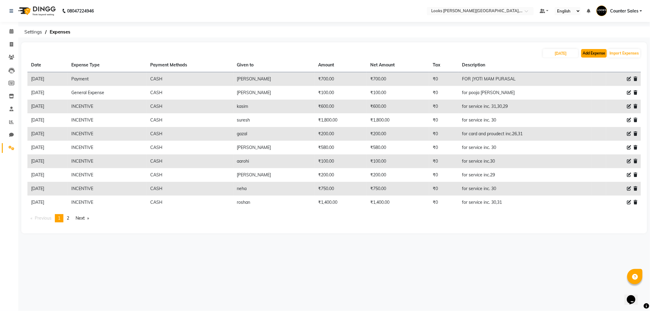
click at [593, 53] on button "Add Expense" at bounding box center [594, 53] width 26 height 9
select select "1"
select select "3192"
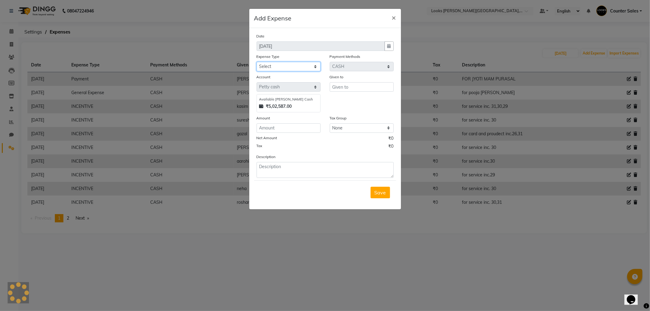
click at [302, 66] on select "Select Bank Deposit Blinkit Cash Handover CLIENT Client ordered food Client Ref…" at bounding box center [289, 66] width 64 height 9
select select "19564"
click at [257, 62] on select "Select Bank Deposit Blinkit Cash Handover CLIENT Client ordered food Client Ref…" at bounding box center [289, 66] width 64 height 9
type input "aarohi"
type input "1000"
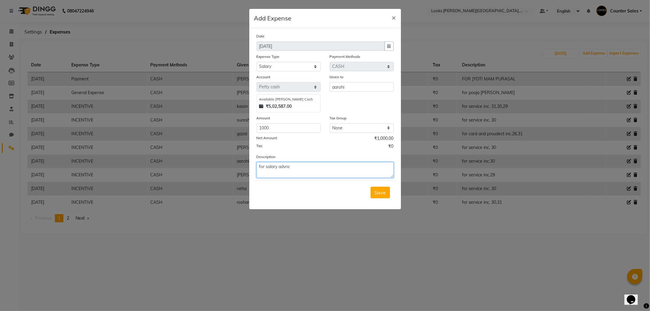
type textarea "for salary advnc"
click at [385, 197] on button "Save" at bounding box center [381, 193] width 20 height 12
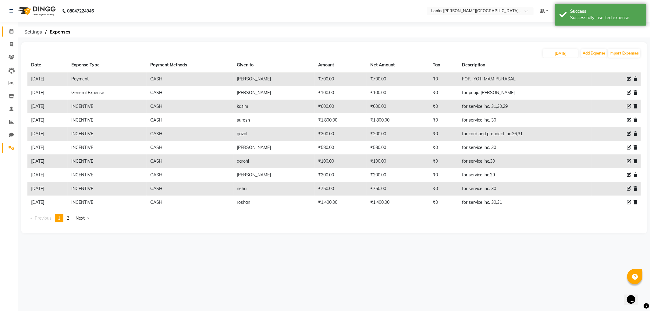
click at [11, 31] on icon at bounding box center [11, 31] width 4 height 5
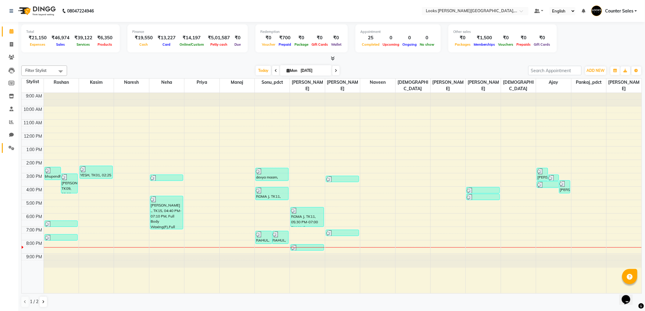
click at [9, 150] on icon at bounding box center [12, 148] width 6 height 5
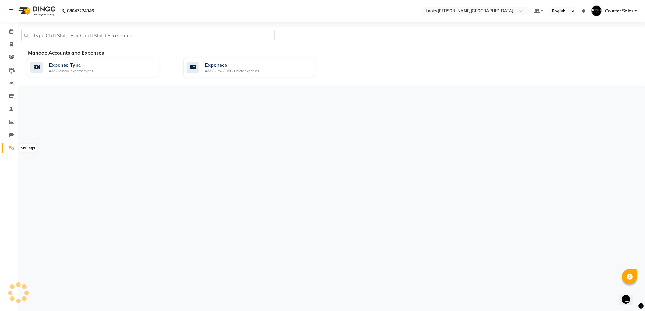
click at [14, 150] on icon at bounding box center [12, 148] width 6 height 5
click at [241, 68] on div "Expenses" at bounding box center [233, 64] width 55 height 7
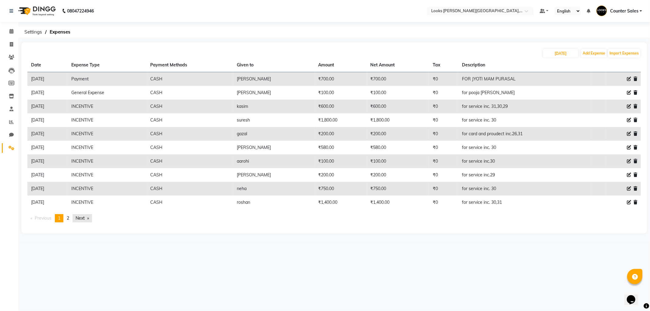
click at [83, 221] on link "Next page" at bounding box center [83, 218] width 20 height 8
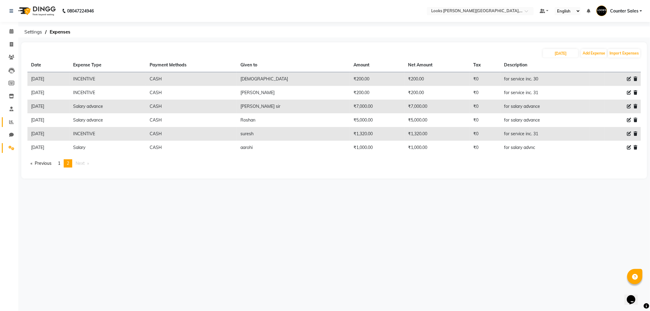
click at [11, 122] on icon at bounding box center [11, 122] width 5 height 5
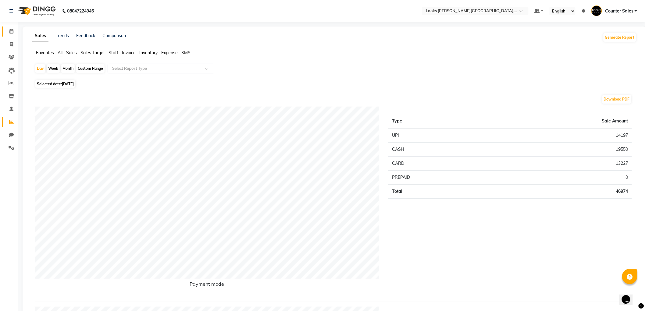
click at [7, 28] on span at bounding box center [11, 31] width 11 height 7
